Goal: Information Seeking & Learning: Learn about a topic

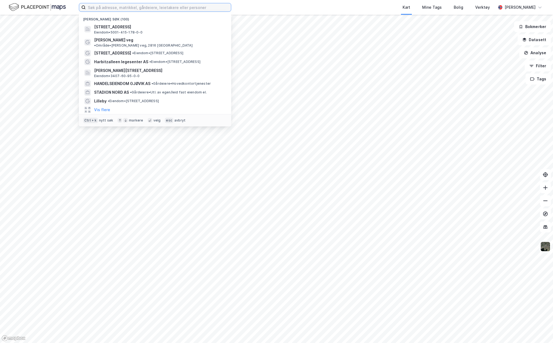
click at [115, 10] on input at bounding box center [158, 7] width 145 height 8
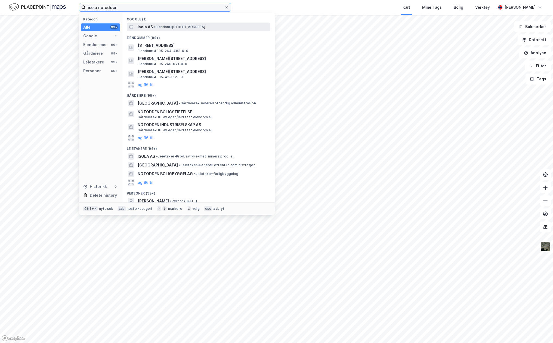
type input "isola notodden"
click at [147, 27] on span "Isola AS" at bounding box center [145, 27] width 15 height 7
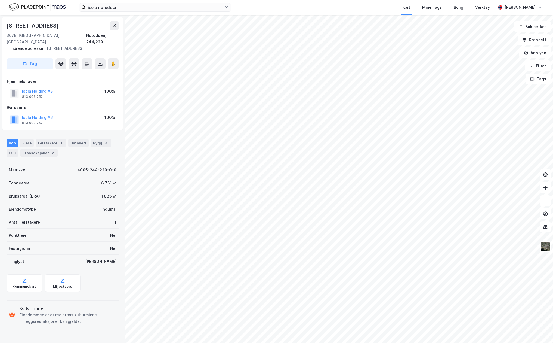
click at [324, 0] on div "Kart Mine Tags Bolig Verktøy" at bounding box center [376, 7] width 239 height 15
